Goal: Information Seeking & Learning: Learn about a topic

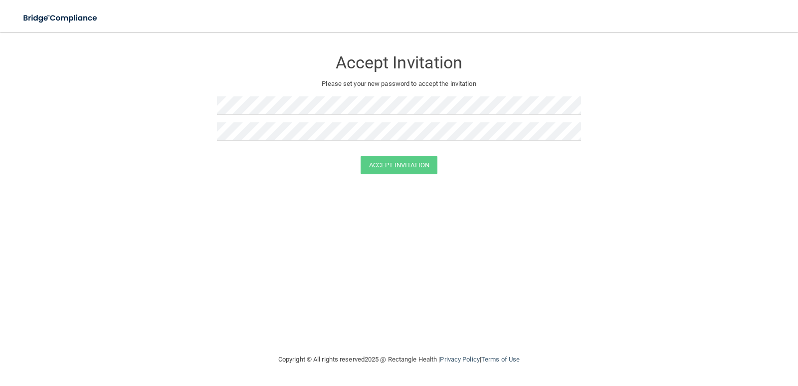
click at [769, 94] on form "Accept Invitation Please set your new password to accept the invitation Accept …" at bounding box center [399, 114] width 758 height 144
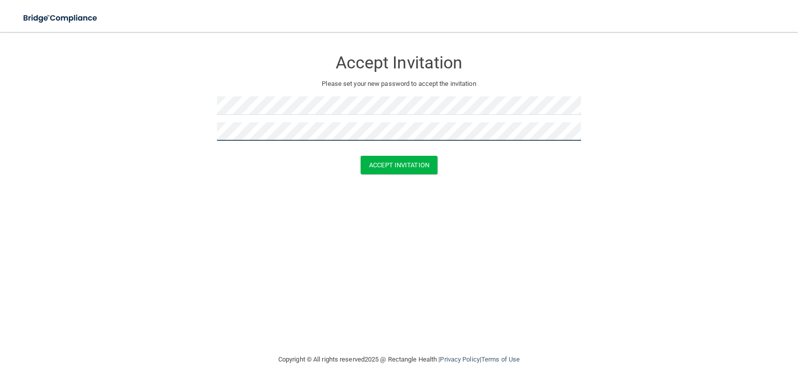
click at [361, 156] on button "Accept Invitation" at bounding box center [399, 165] width 77 height 18
click at [361, 170] on button "Accept Invitation" at bounding box center [399, 179] width 77 height 18
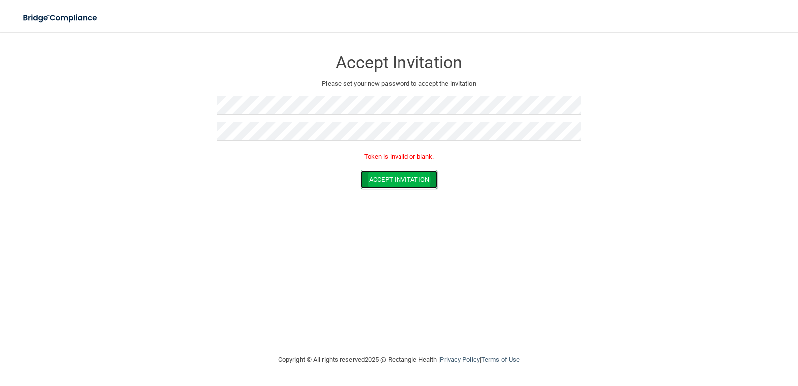
click at [423, 183] on button "Accept Invitation" at bounding box center [399, 179] width 77 height 18
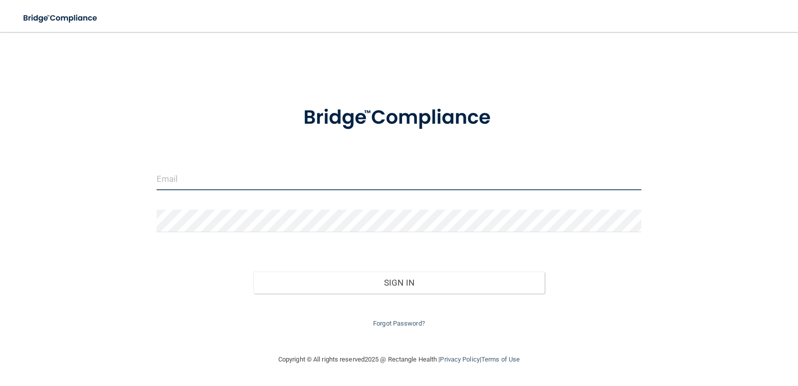
click at [209, 177] on input "email" at bounding box center [400, 179] width 486 height 22
type input "[EMAIL_ADDRESS][DOMAIN_NAME]"
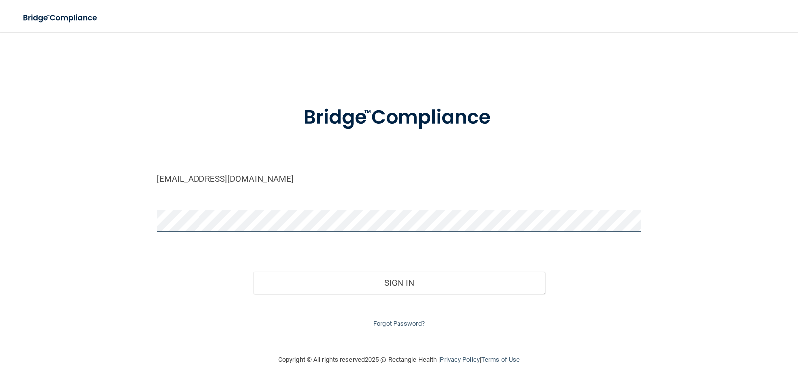
click at [253, 271] on button "Sign In" at bounding box center [398, 282] width 291 height 22
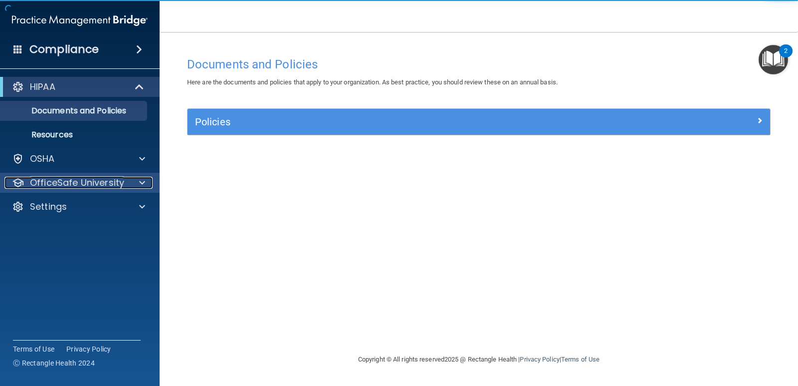
click at [98, 181] on p "OfficeSafe University" at bounding box center [77, 183] width 94 height 12
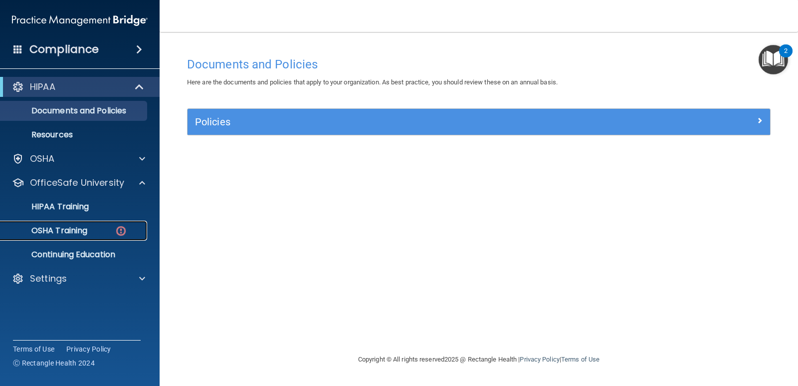
click at [110, 238] on link "OSHA Training" at bounding box center [68, 231] width 157 height 20
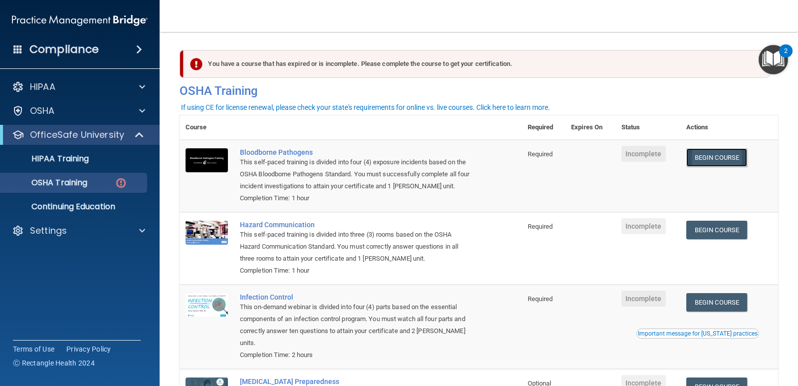
click at [729, 159] on link "Begin Course" at bounding box center [717, 157] width 61 height 18
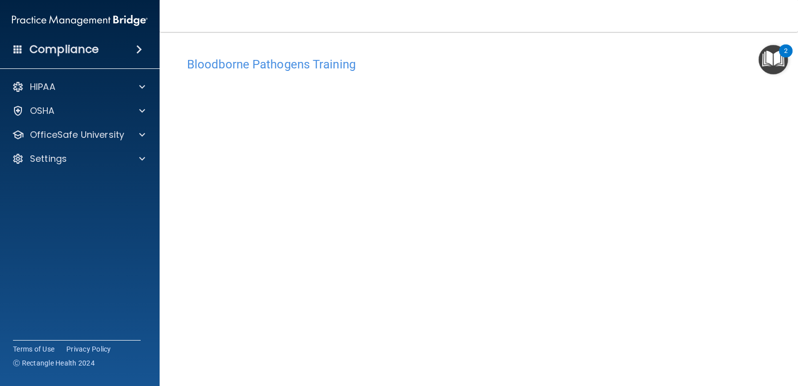
scroll to position [41, 0]
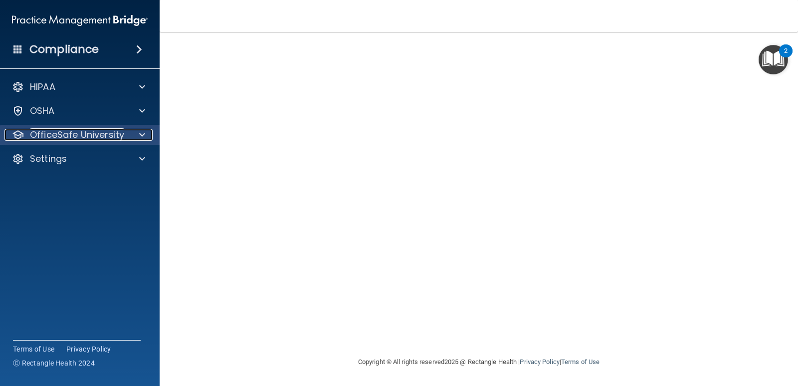
click at [94, 130] on p "OfficeSafe University" at bounding box center [77, 135] width 94 height 12
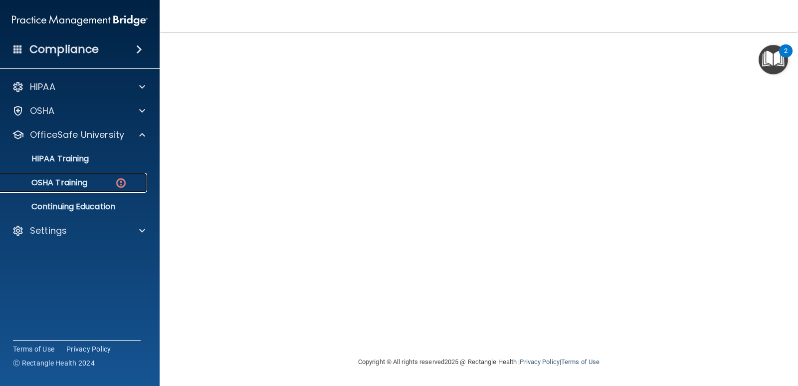
click at [127, 189] on link "OSHA Training" at bounding box center [68, 183] width 157 height 20
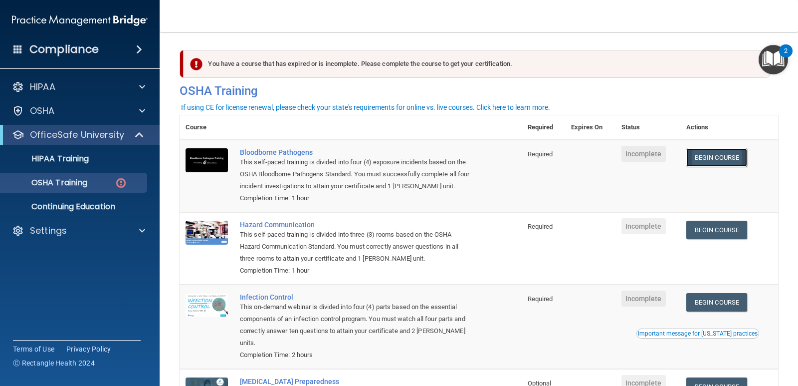
click at [709, 158] on link "Begin Course" at bounding box center [717, 157] width 61 height 18
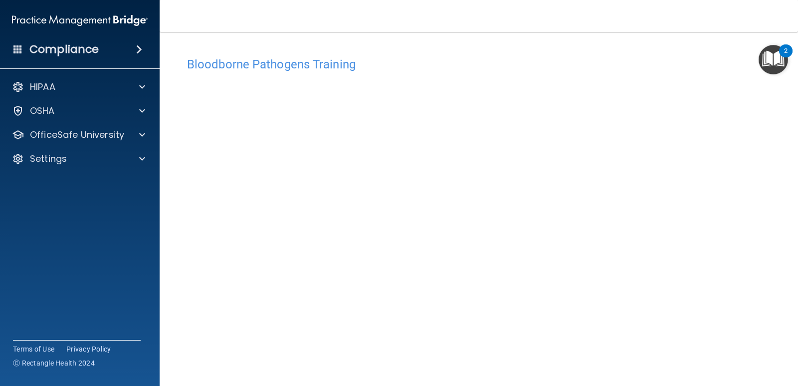
scroll to position [41, 0]
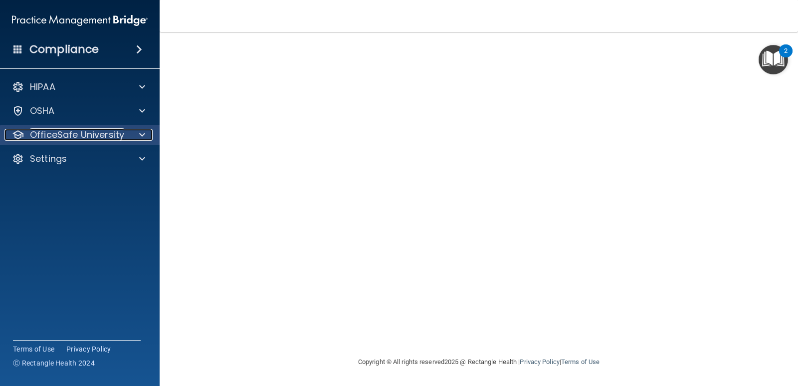
click at [82, 133] on p "OfficeSafe University" at bounding box center [77, 135] width 94 height 12
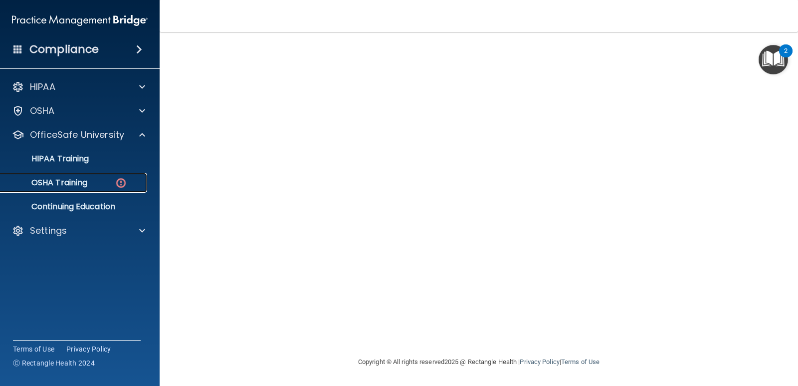
click at [104, 188] on link "OSHA Training" at bounding box center [68, 183] width 157 height 20
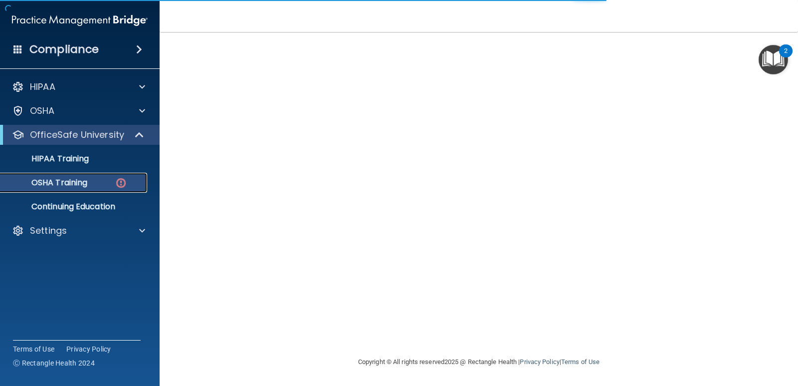
scroll to position [95, 0]
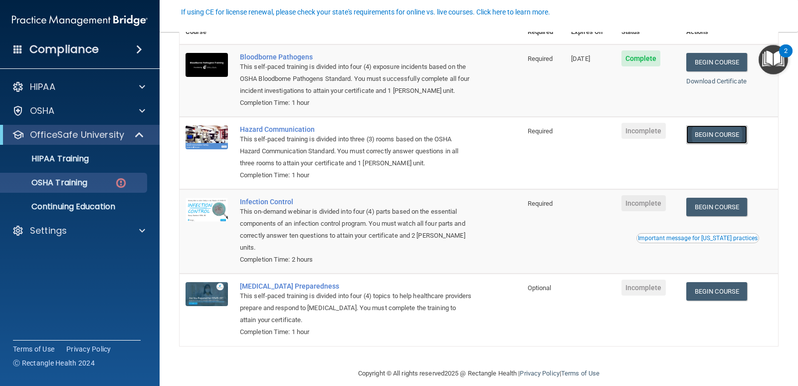
click at [722, 137] on link "Begin Course" at bounding box center [717, 134] width 61 height 18
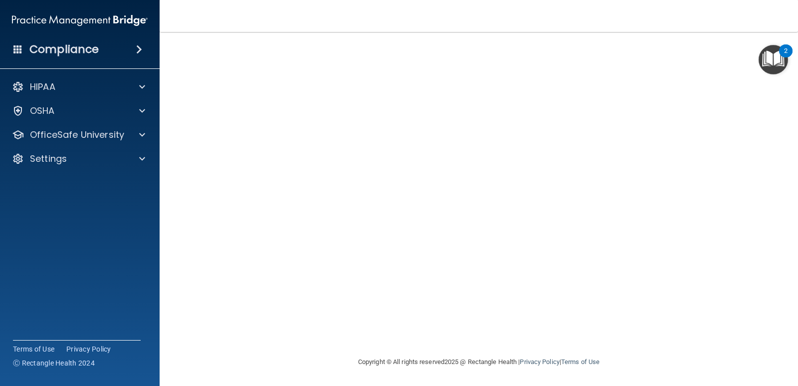
scroll to position [14, 0]
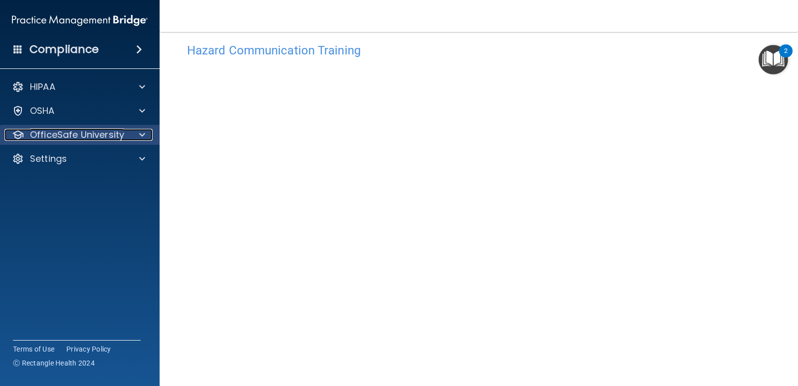
click at [60, 130] on p "OfficeSafe University" at bounding box center [77, 135] width 94 height 12
click at [83, 133] on p "OfficeSafe University" at bounding box center [77, 135] width 94 height 12
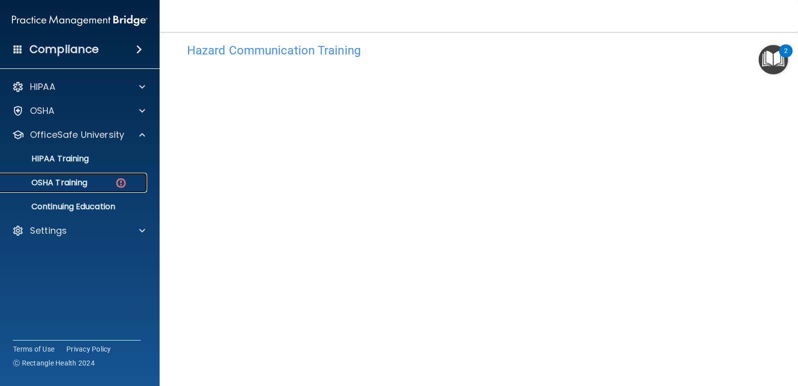
click at [91, 178] on div "OSHA Training" at bounding box center [74, 183] width 136 height 10
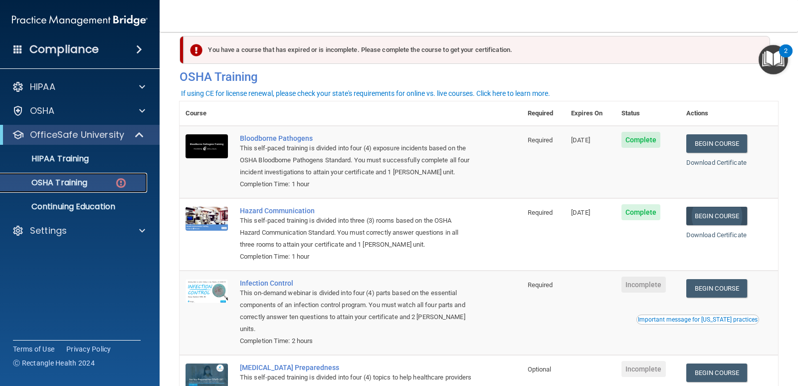
scroll to position [64, 0]
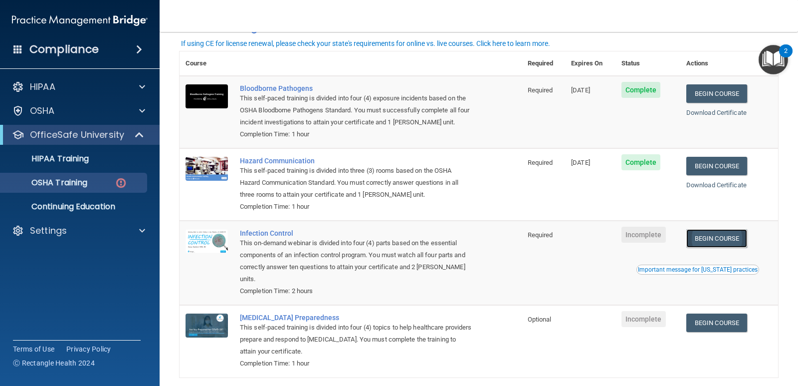
click at [706, 234] on link "Begin Course" at bounding box center [717, 238] width 61 height 18
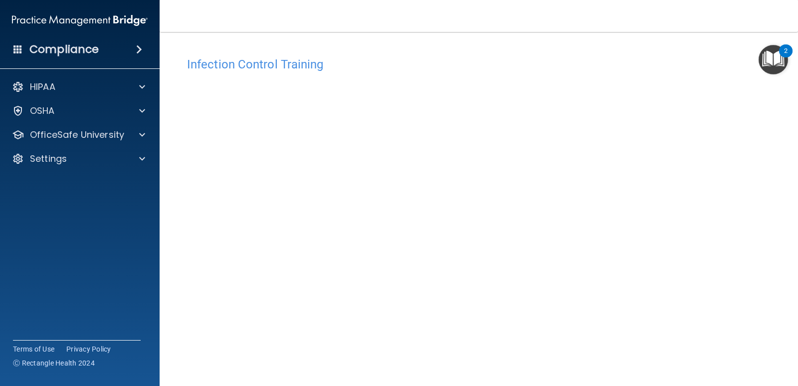
scroll to position [41, 0]
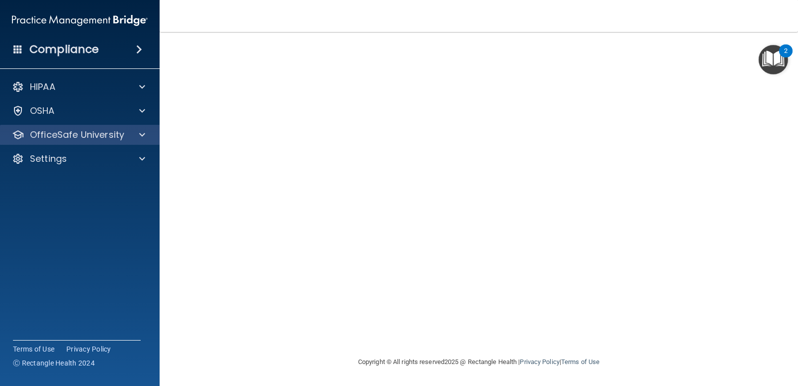
click at [68, 127] on div "OfficeSafe University" at bounding box center [80, 135] width 160 height 20
click at [79, 134] on p "OfficeSafe University" at bounding box center [77, 135] width 94 height 12
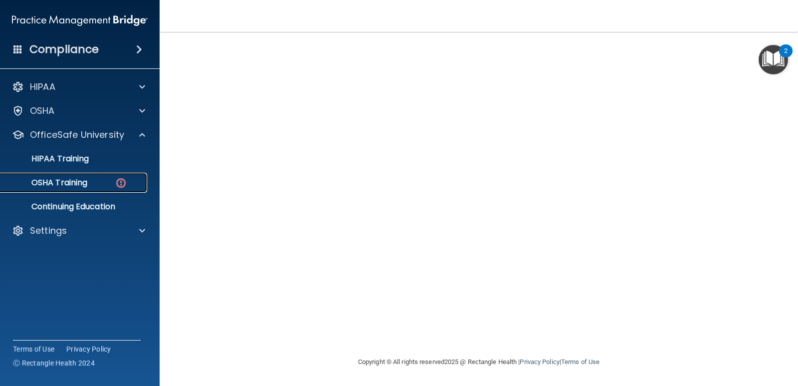
click at [95, 185] on div "OSHA Training" at bounding box center [74, 183] width 136 height 10
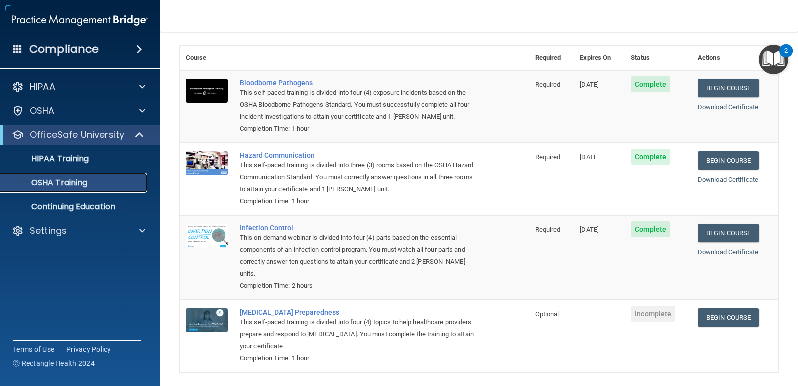
scroll to position [67, 0]
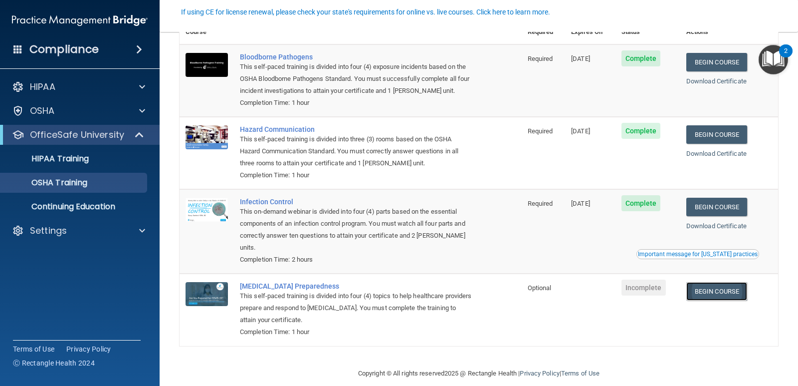
click at [730, 282] on link "Begin Course" at bounding box center [717, 291] width 61 height 18
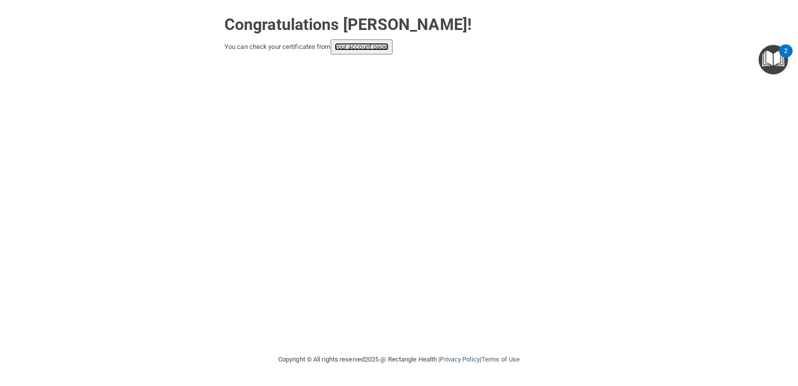
click at [370, 48] on link "your account page!" at bounding box center [362, 46] width 54 height 7
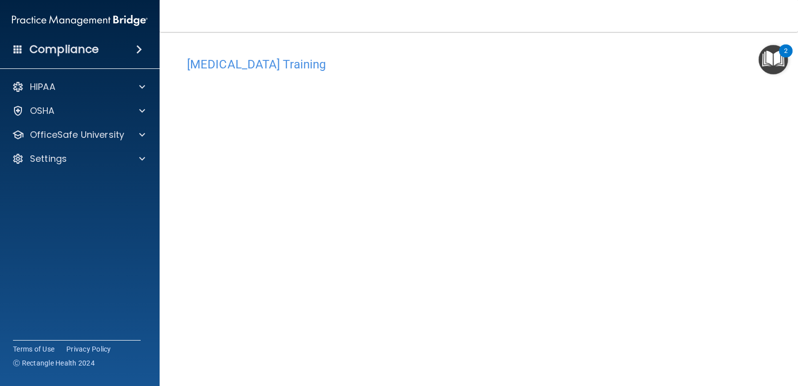
scroll to position [41, 0]
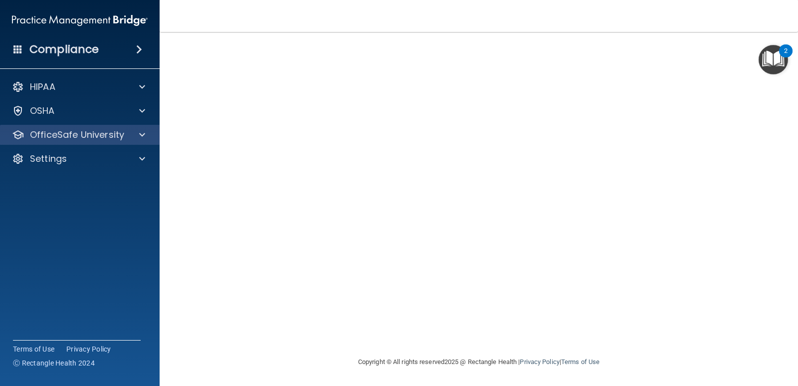
click at [128, 143] on div "OfficeSafe University" at bounding box center [80, 135] width 160 height 20
click at [147, 138] on div at bounding box center [140, 135] width 25 height 12
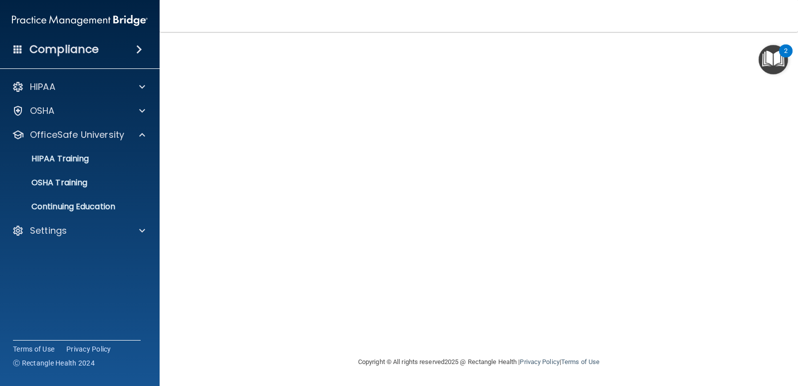
click at [97, 194] on ul "HIPAA Training OSHA Training Continuing Education" at bounding box center [80, 181] width 181 height 72
click at [98, 186] on div "OSHA Training" at bounding box center [74, 183] width 136 height 10
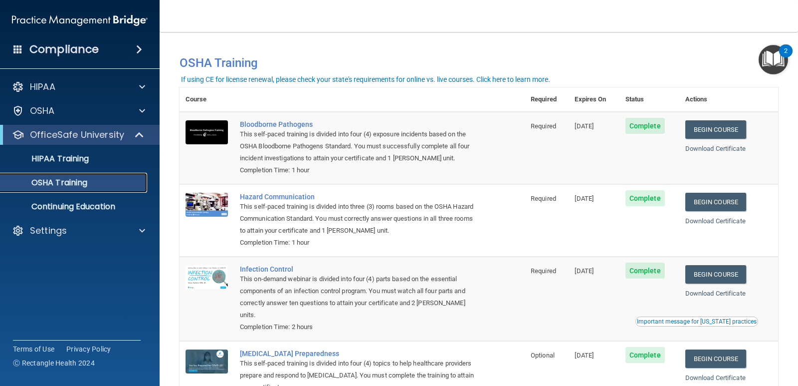
scroll to position [67, 0]
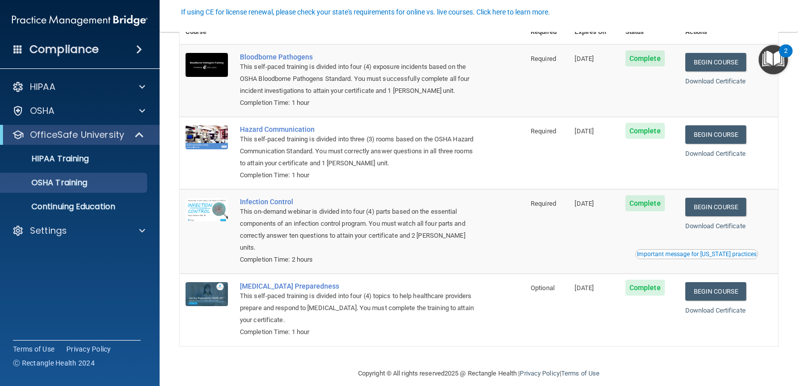
click at [140, 244] on div "HIPAA Documents and Policies Report an Incident Business Associates Emergency P…" at bounding box center [80, 161] width 160 height 176
click at [141, 235] on span at bounding box center [142, 231] width 6 height 12
click at [104, 275] on p "Sign Out" at bounding box center [74, 278] width 136 height 10
